Goal: Find specific page/section: Find specific page/section

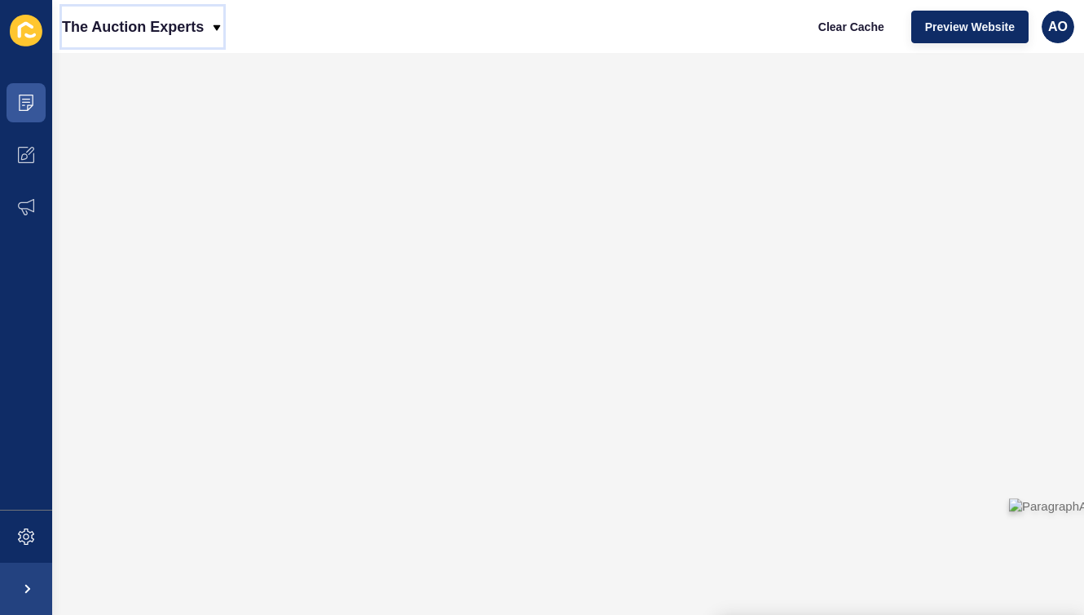
click at [217, 24] on icon at bounding box center [217, 27] width 7 height 6
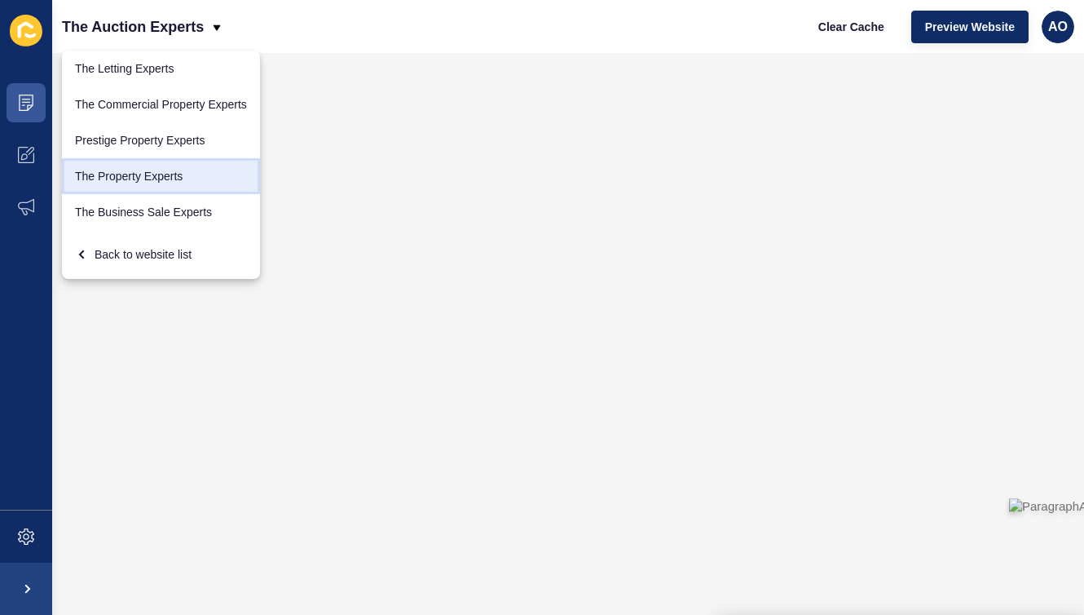
click at [144, 171] on link "The Property Experts" at bounding box center [161, 176] width 198 height 36
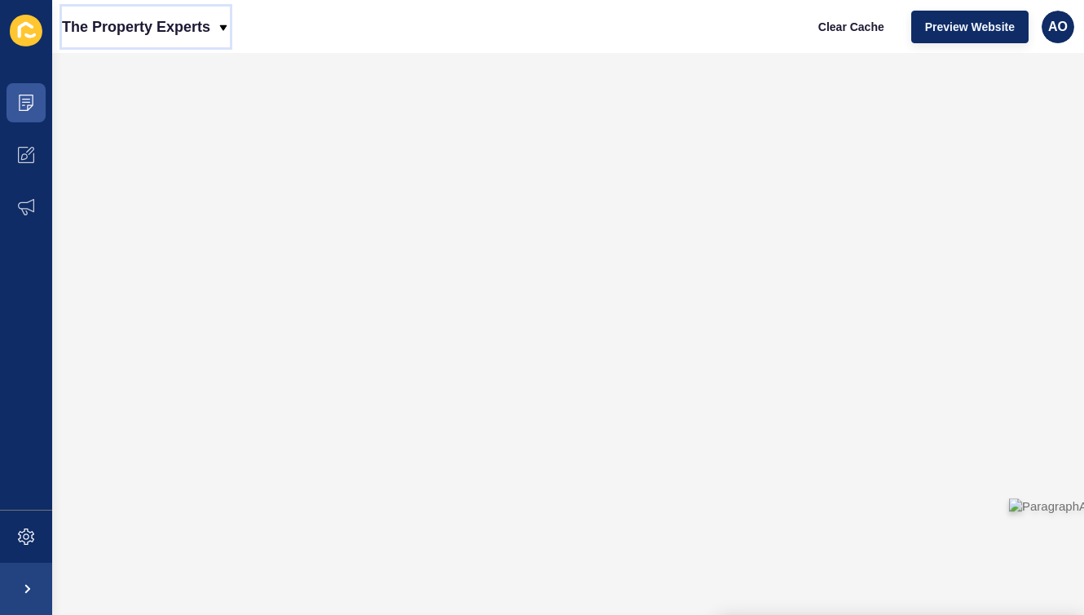
click at [223, 25] on icon at bounding box center [223, 27] width 7 height 6
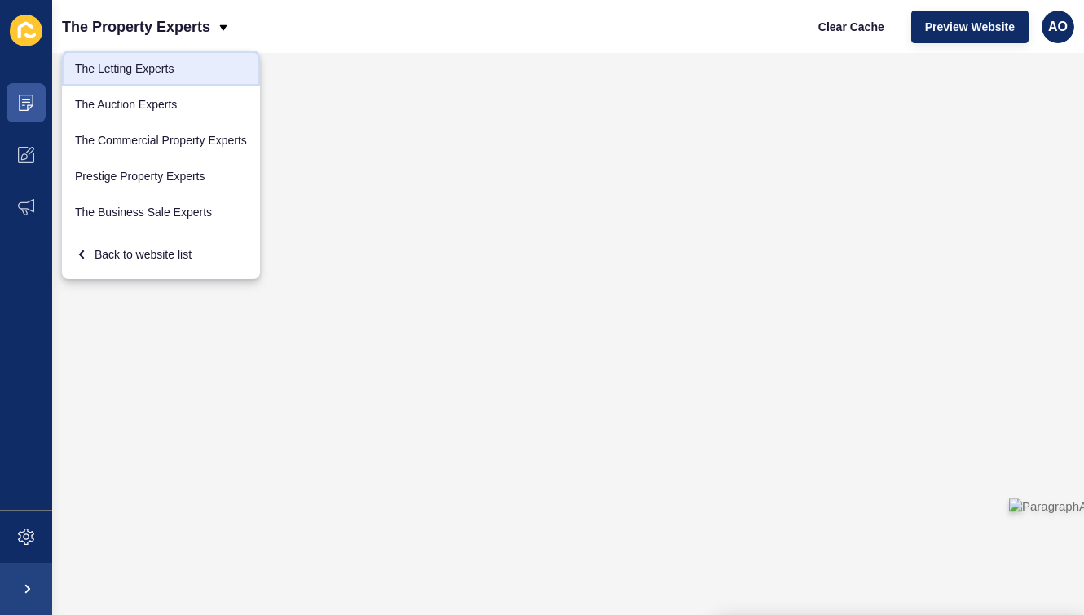
click at [165, 69] on link "The Letting Experts" at bounding box center [161, 69] width 198 height 36
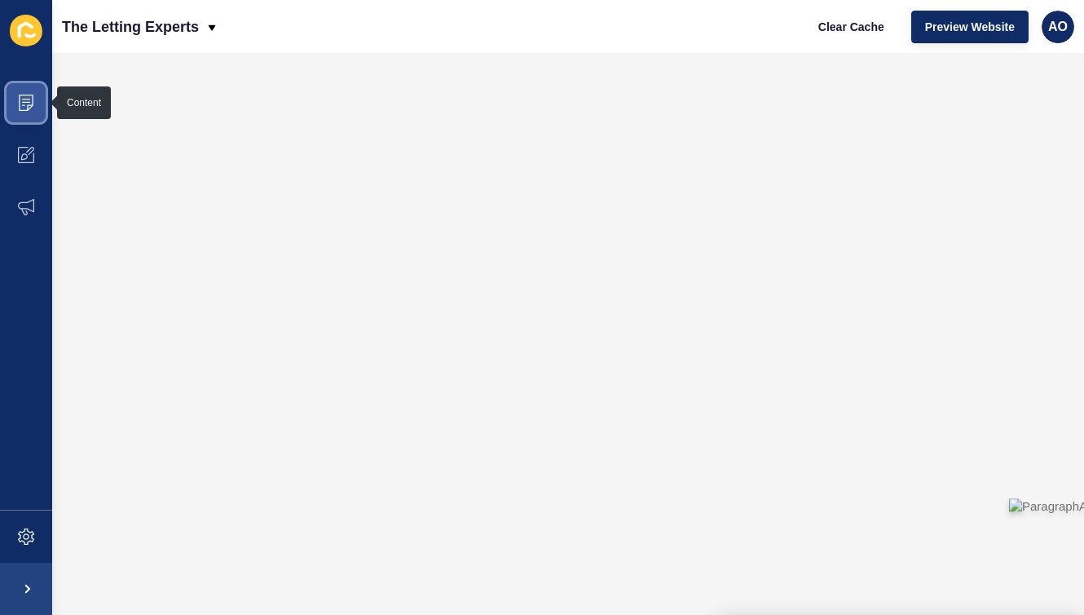
click at [12, 101] on span at bounding box center [26, 103] width 52 height 52
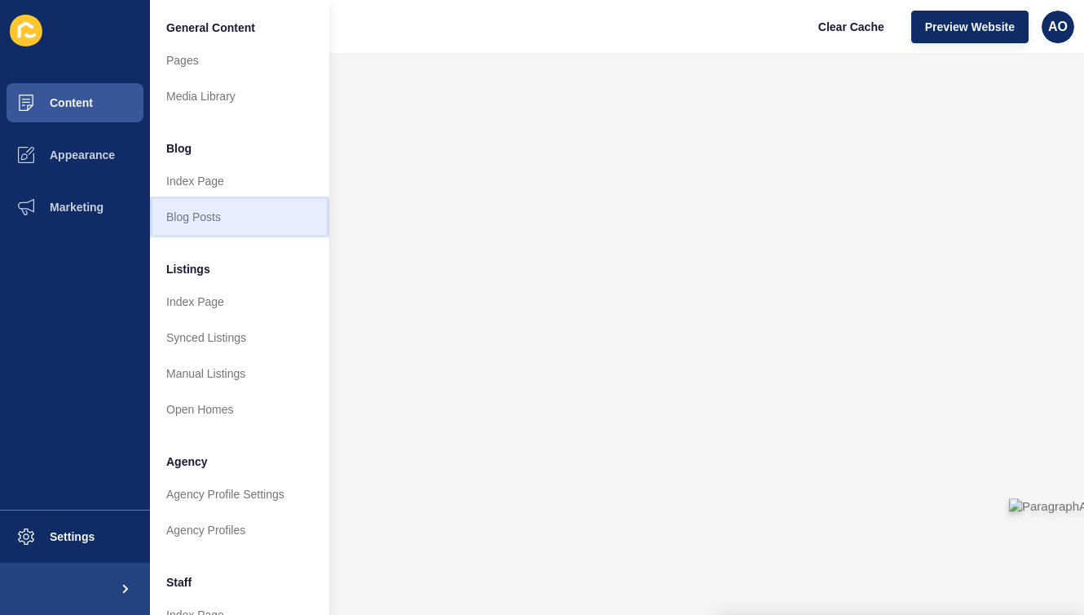
click at [185, 218] on link "Blog Posts" at bounding box center [239, 217] width 179 height 36
